Goal: Information Seeking & Learning: Learn about a topic

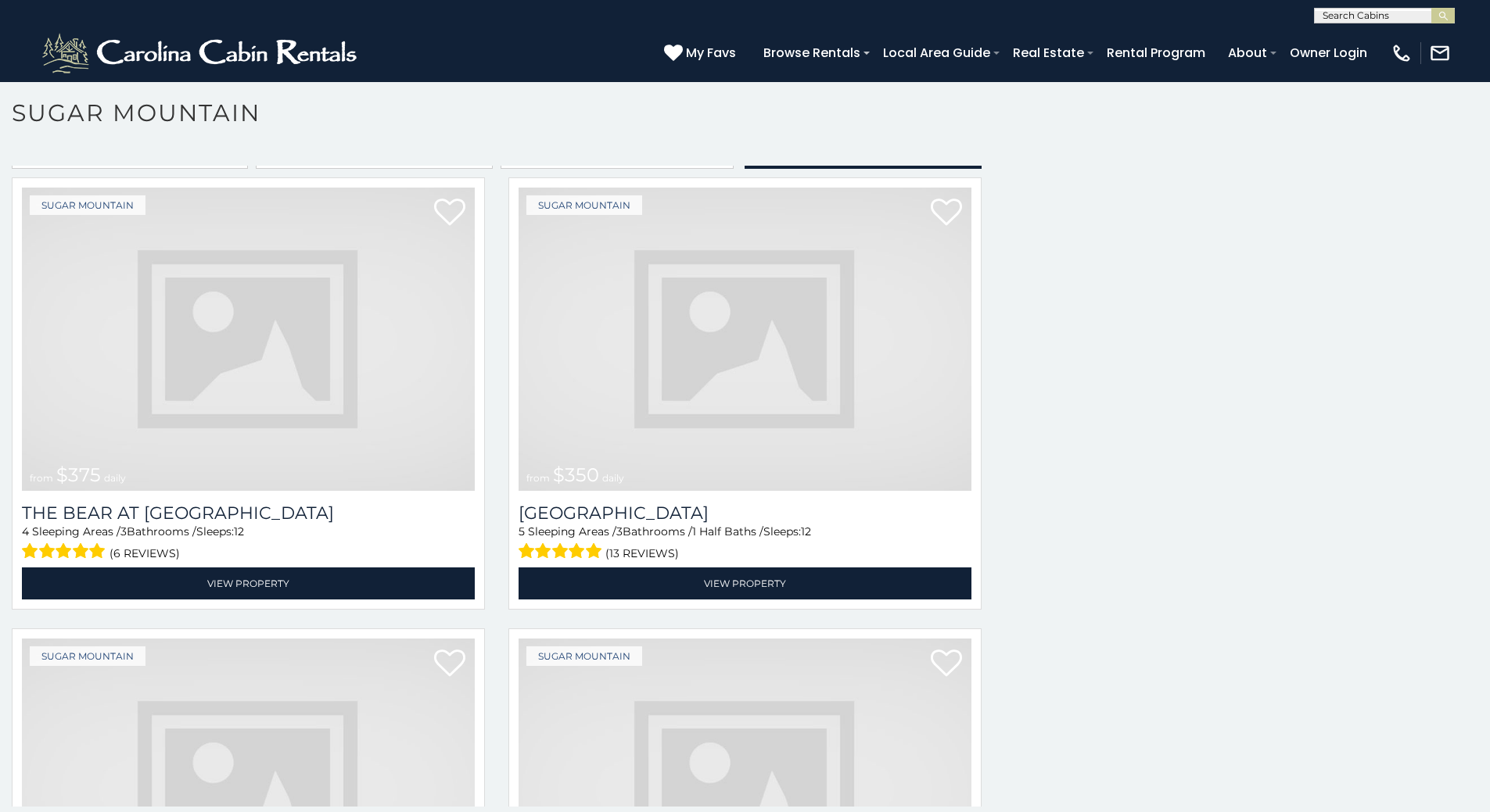
scroll to position [4333, 0]
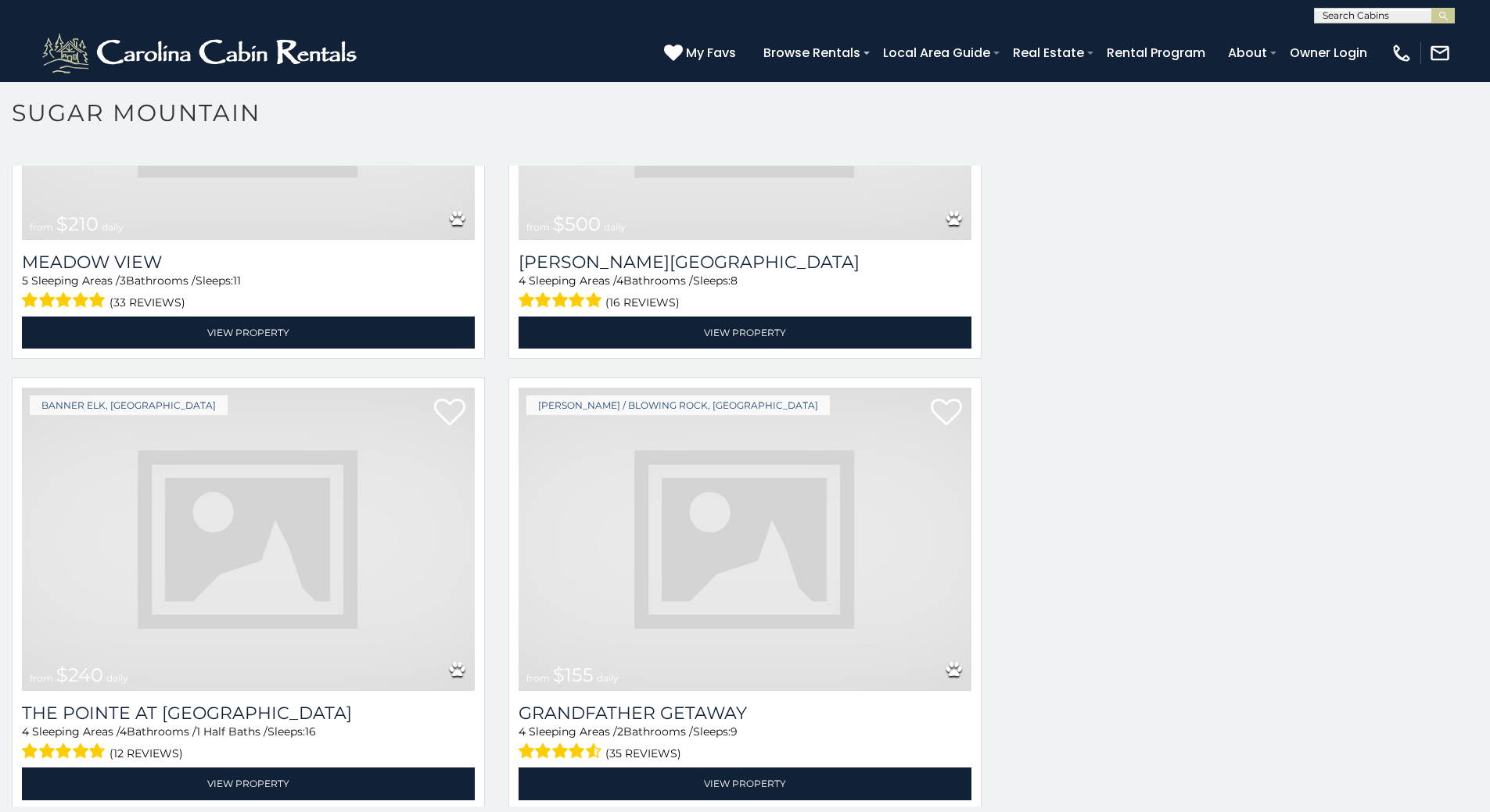
click at [428, 523] on img at bounding box center [248, 539] width 453 height 304
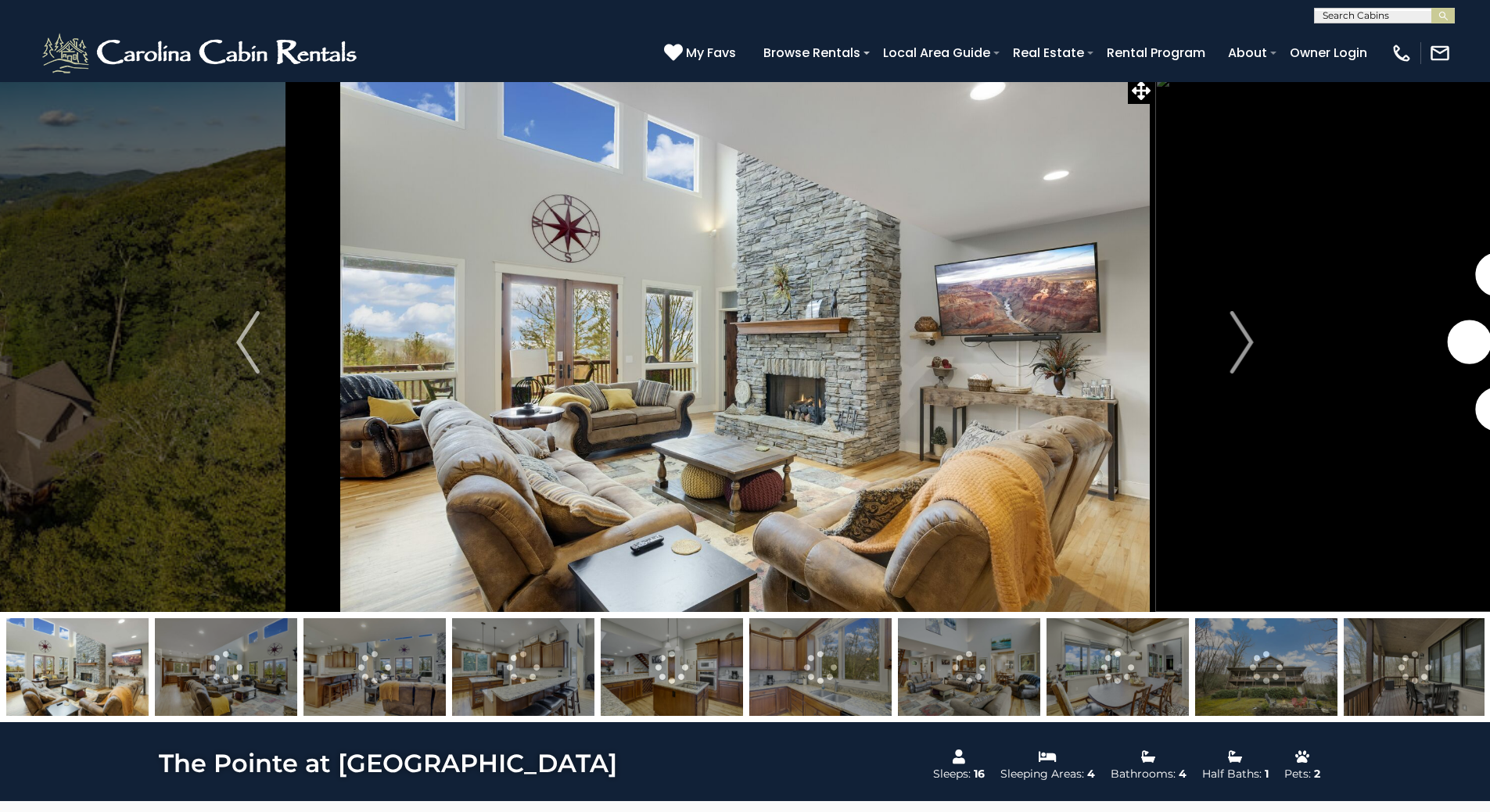
scroll to position [63, 0]
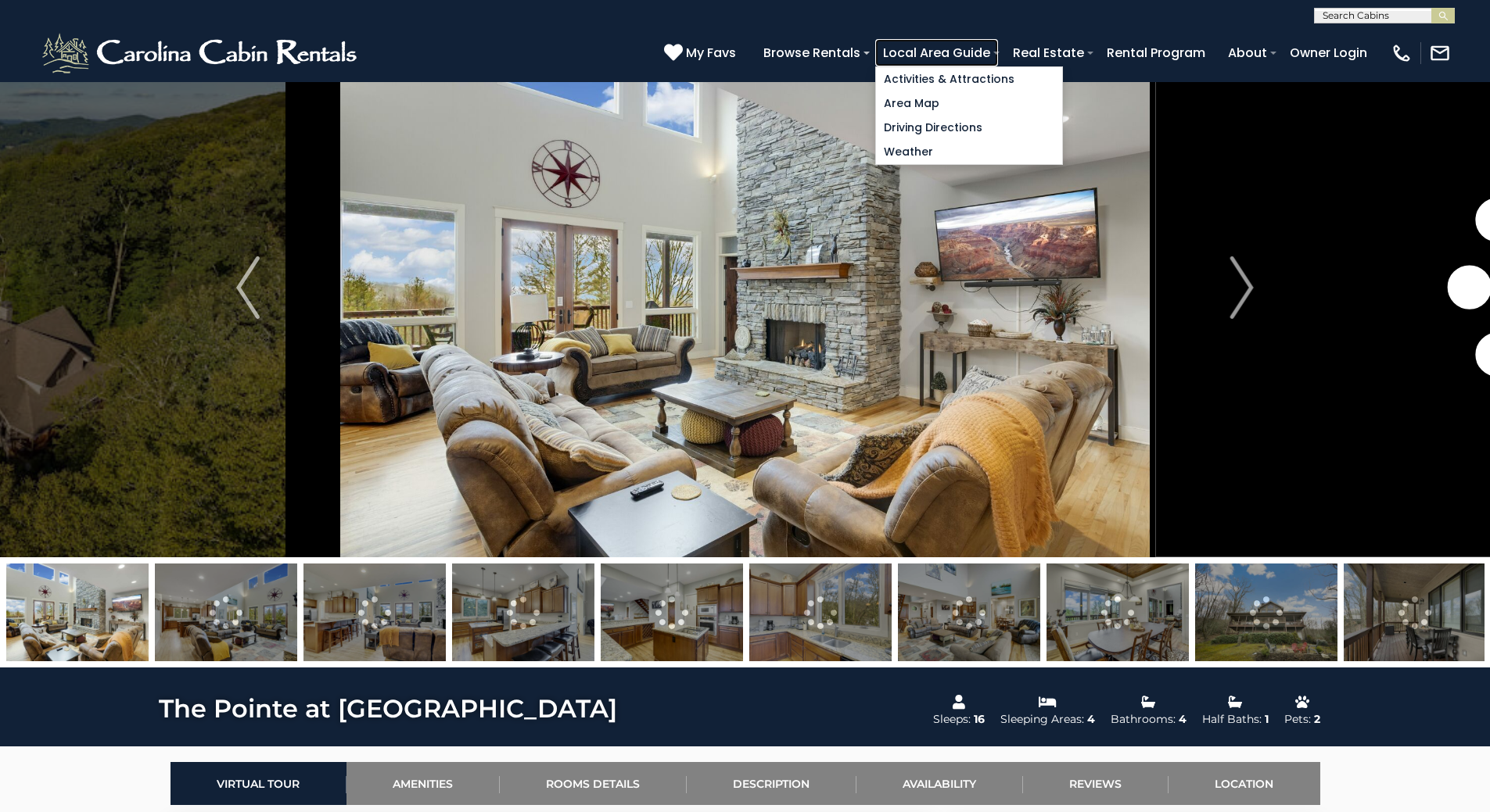
click at [998, 55] on link "Local Area Guide" at bounding box center [936, 53] width 123 height 28
